Goal: Obtain resource: Obtain resource

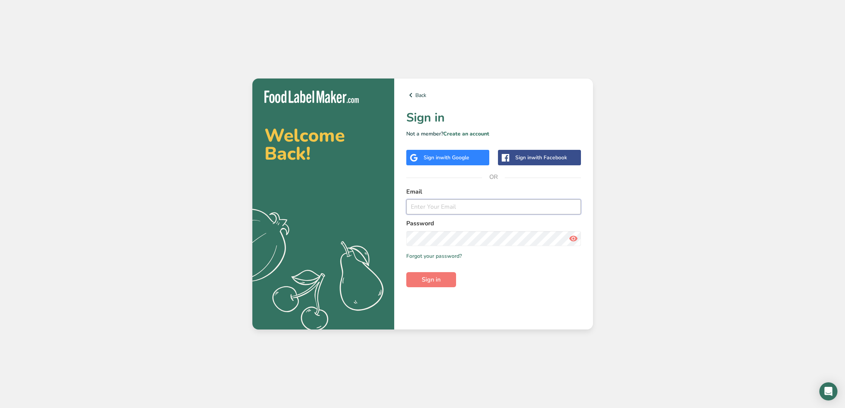
type input "[EMAIL_ADDRESS][DOMAIN_NAME]"
click at [576, 238] on icon at bounding box center [573, 239] width 9 height 14
click at [425, 281] on span "Sign in" at bounding box center [431, 279] width 19 height 9
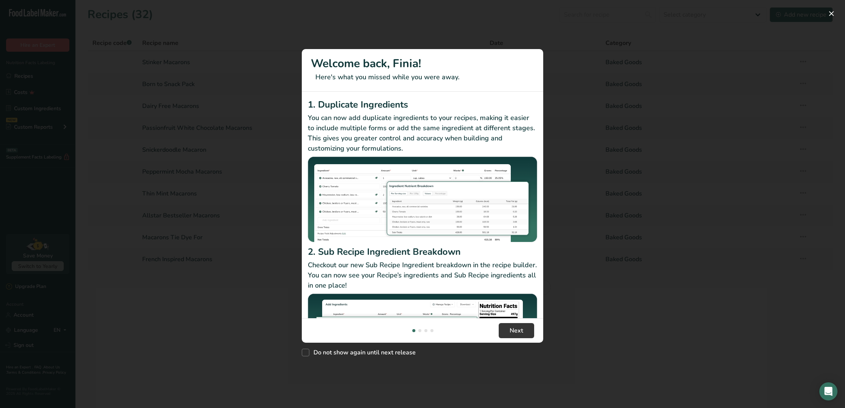
click at [438, 357] on div "Do not show again until next release" at bounding box center [422, 351] width 241 height 16
click at [512, 333] on span "Next" at bounding box center [517, 330] width 14 height 9
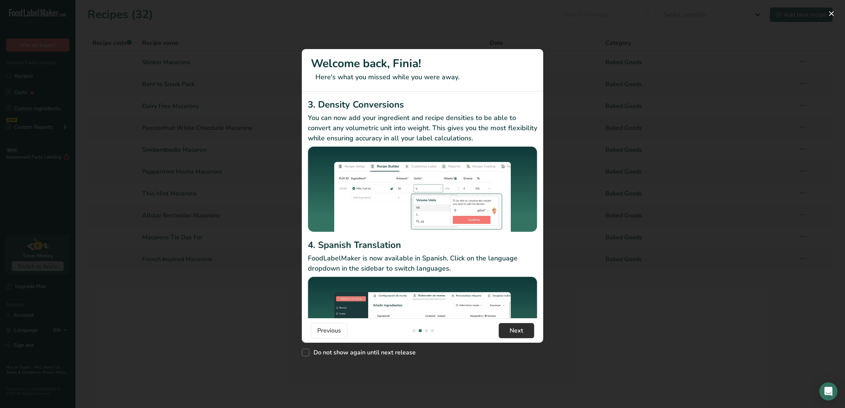
click at [512, 333] on span "Next" at bounding box center [517, 330] width 14 height 9
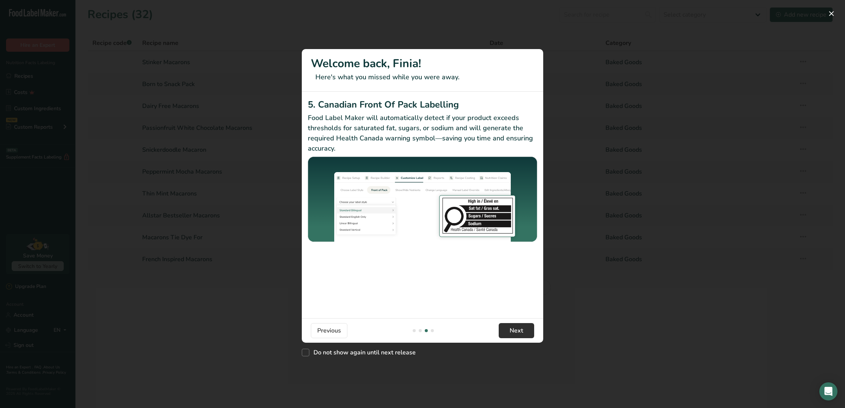
click at [512, 333] on span "Next" at bounding box center [517, 330] width 14 height 9
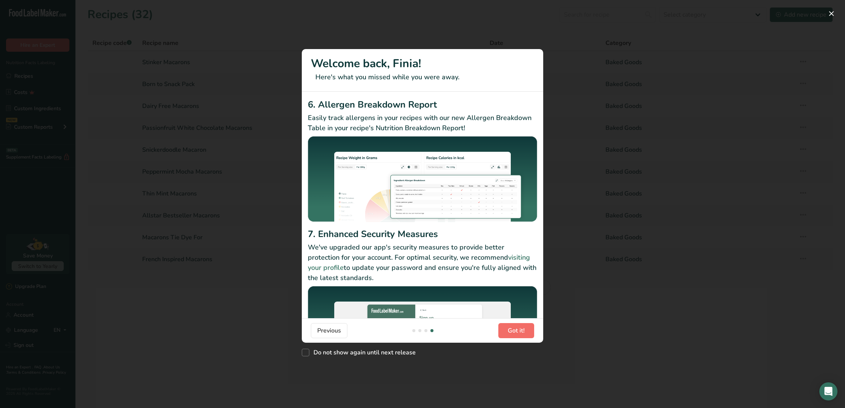
click at [512, 333] on span "Got it!" at bounding box center [516, 330] width 17 height 9
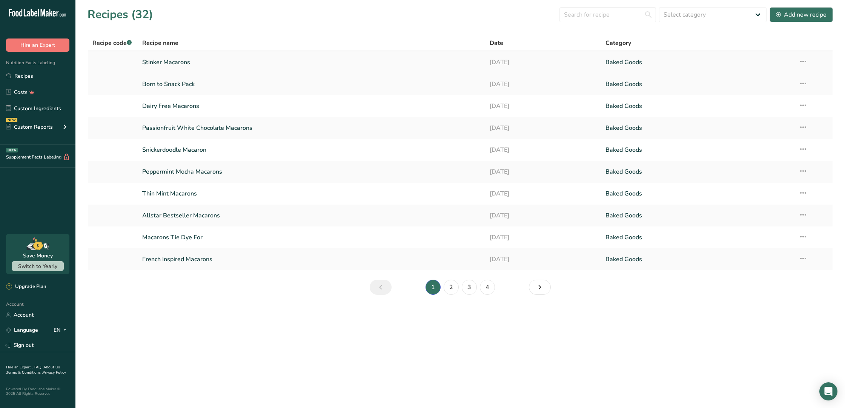
scroll to position [0, 0]
click at [174, 64] on link "Stinker Macarons" at bounding box center [311, 62] width 338 height 16
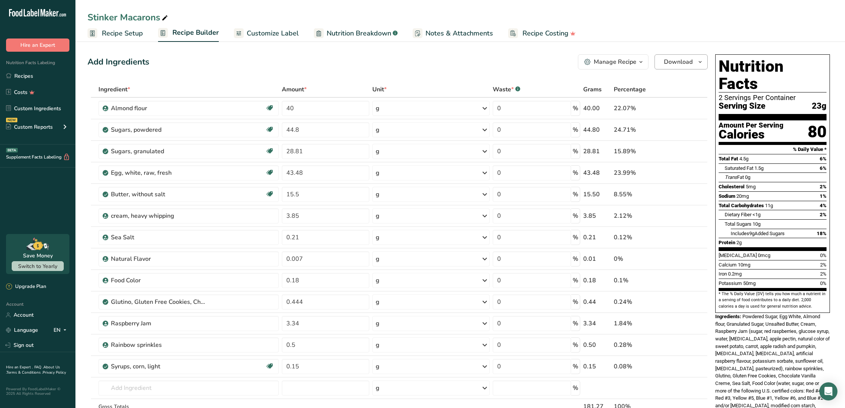
click at [703, 65] on icon "button" at bounding box center [700, 61] width 6 height 9
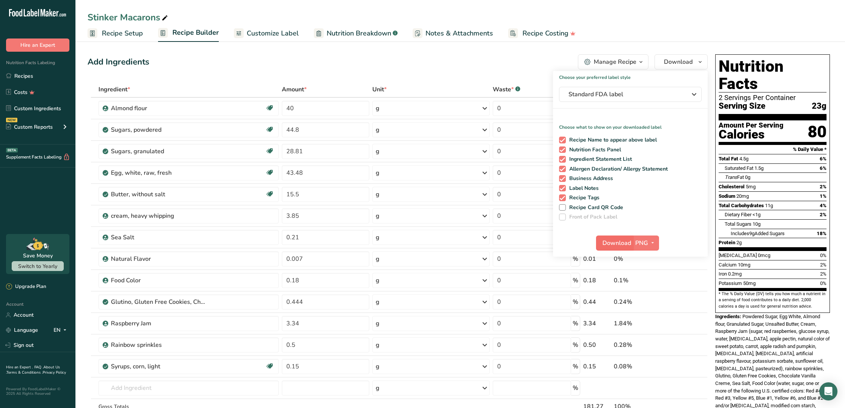
click at [615, 243] on span "Download" at bounding box center [616, 242] width 29 height 9
click at [23, 76] on link "Recipes" at bounding box center [37, 76] width 75 height 14
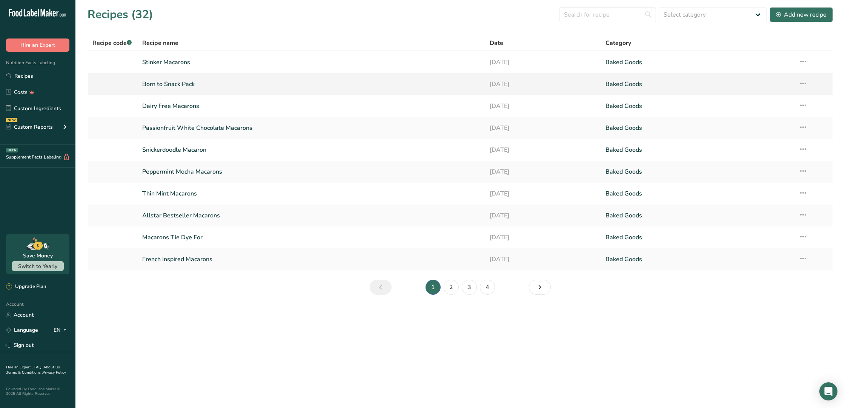
click at [205, 85] on link "Born to Snack Pack" at bounding box center [311, 84] width 338 height 16
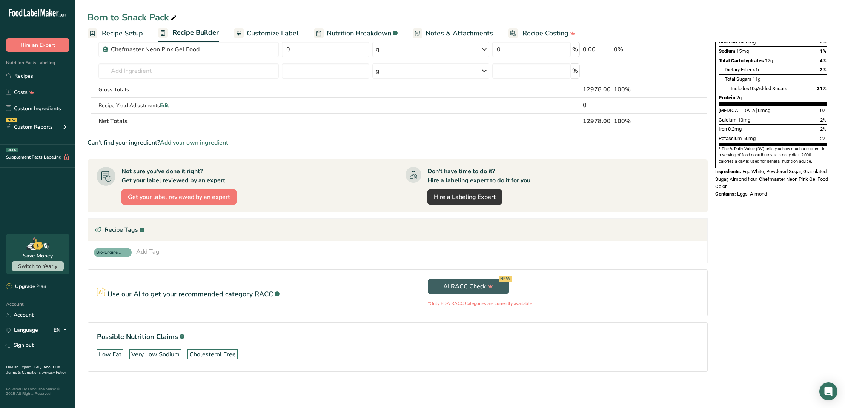
scroll to position [145, 0]
click at [254, 352] on div "Low Fat Very Low Sodium [MEDICAL_DATA] Free" at bounding box center [397, 354] width 601 height 16
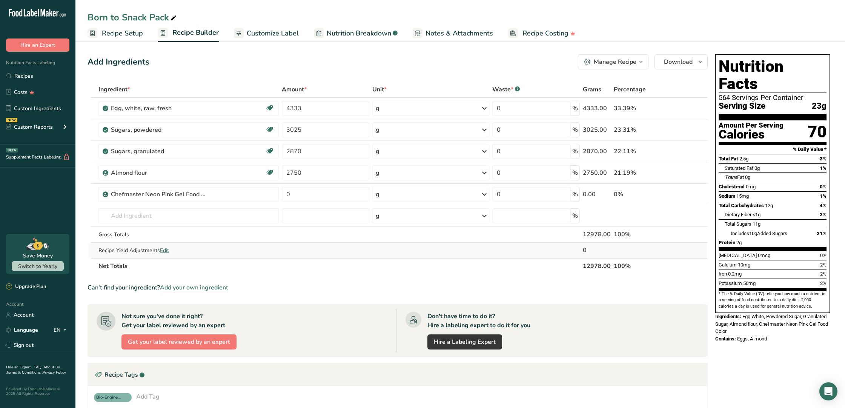
scroll to position [0, 0]
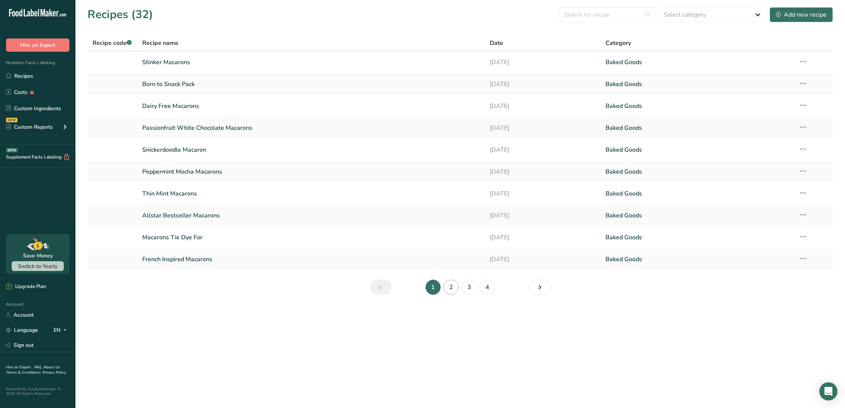
click at [455, 289] on link "2" at bounding box center [451, 287] width 15 height 15
click at [470, 288] on link "3" at bounding box center [469, 287] width 15 height 15
click at [431, 288] on link "1" at bounding box center [433, 287] width 15 height 15
click at [164, 260] on link "French Inspired Macarons" at bounding box center [311, 259] width 338 height 16
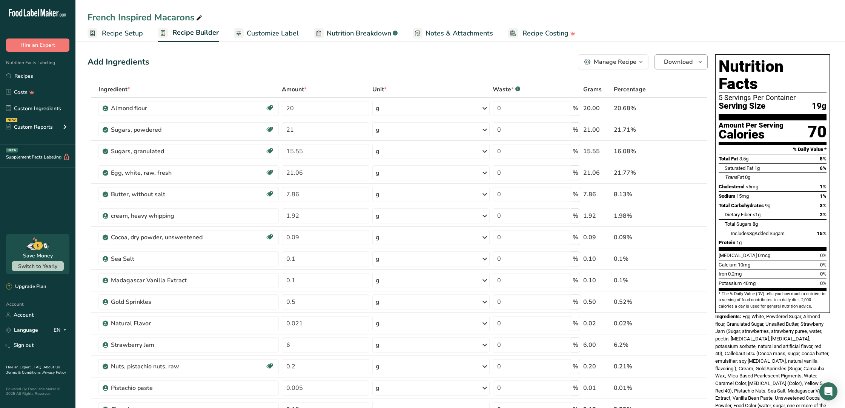
click at [681, 64] on span "Download" at bounding box center [678, 61] width 29 height 9
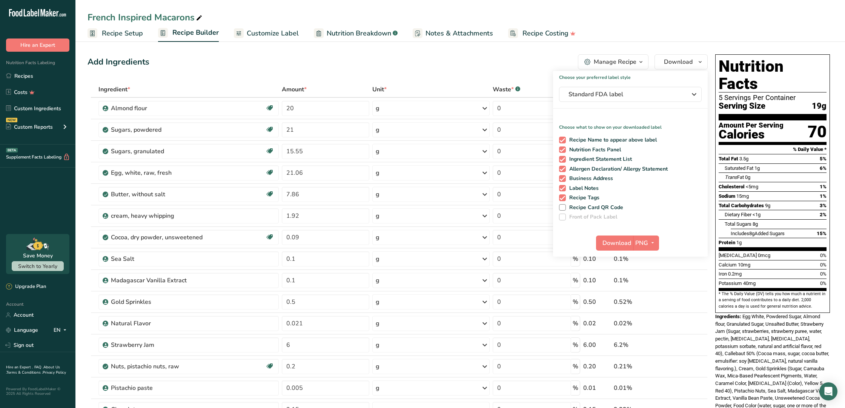
click at [619, 244] on span "Download" at bounding box center [616, 242] width 29 height 9
